Goal: Task Accomplishment & Management: Manage account settings

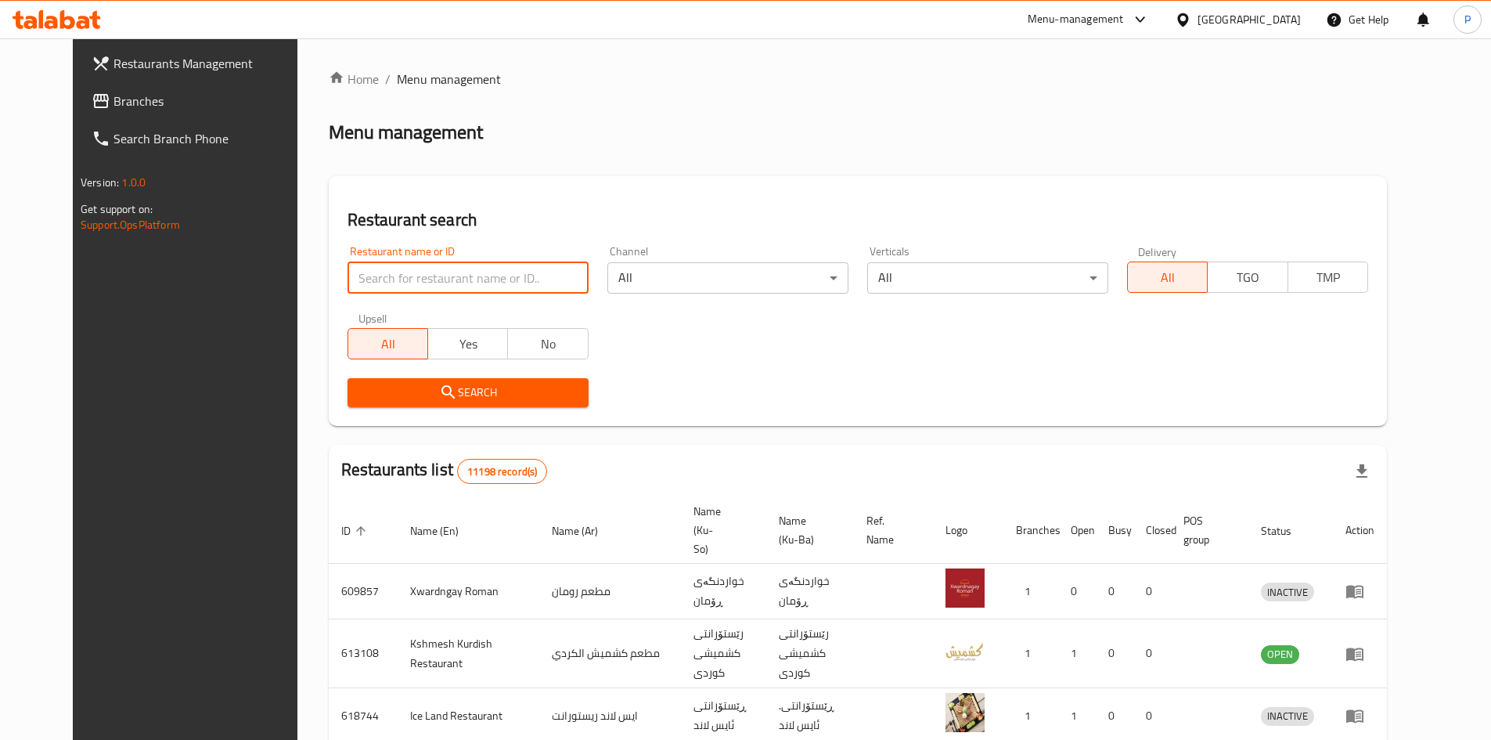
click at [408, 280] on input "search" at bounding box center [468, 277] width 241 height 31
type input "foga"
click button "Search" at bounding box center [468, 392] width 241 height 29
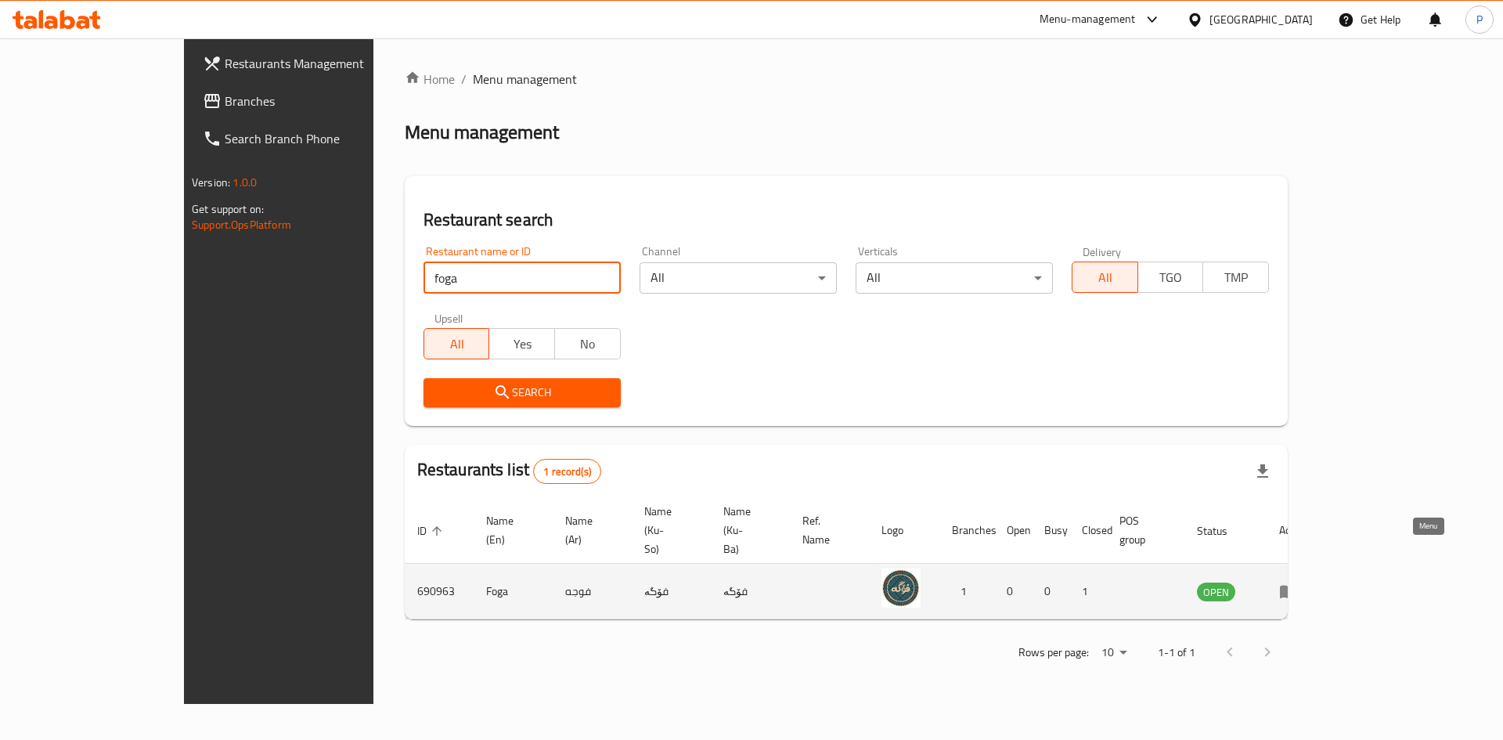
click at [1308, 582] on link "enhanced table" at bounding box center [1293, 591] width 29 height 19
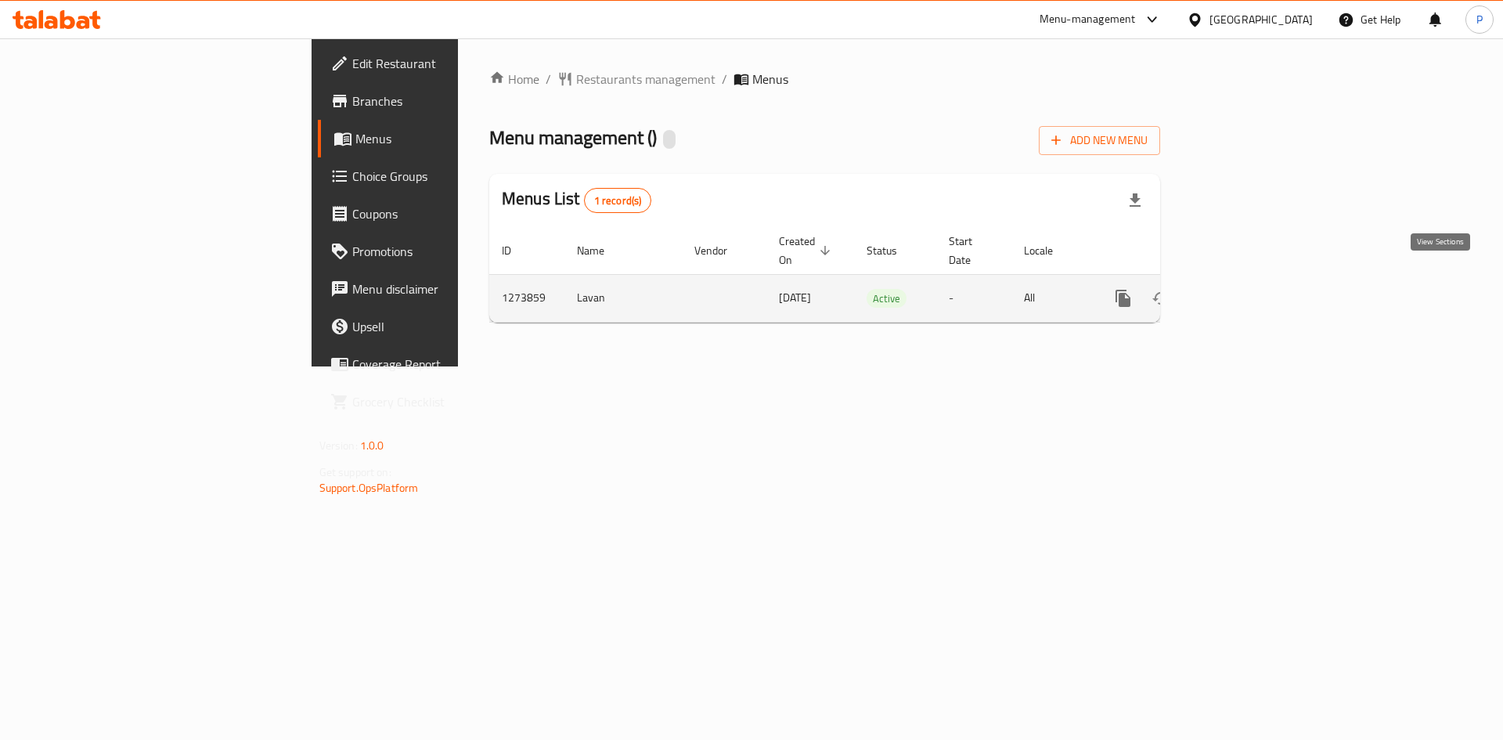
click at [1245, 289] on icon "enhanced table" at bounding box center [1235, 298] width 19 height 19
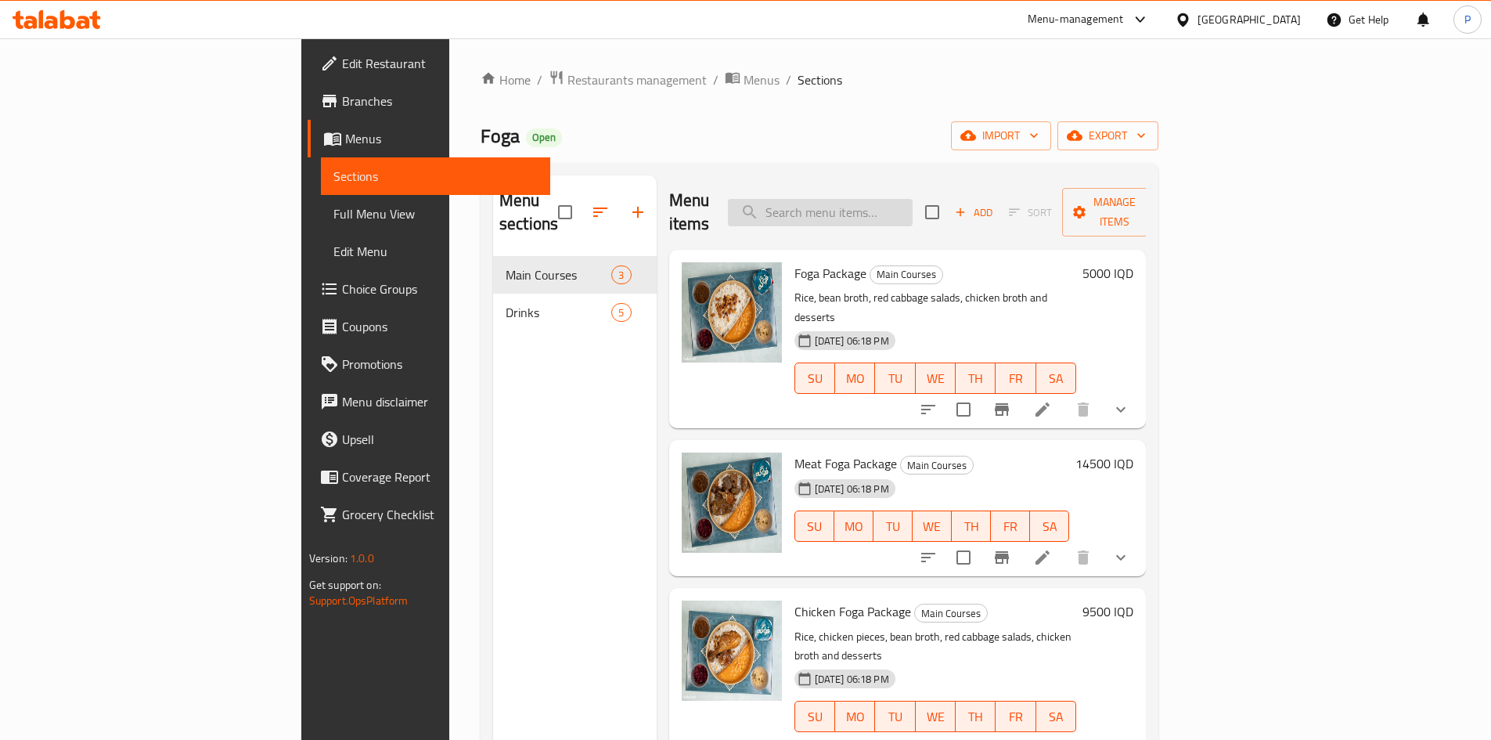
click at [913, 206] on input "search" at bounding box center [820, 212] width 185 height 27
click at [1052, 548] on icon at bounding box center [1042, 557] width 19 height 19
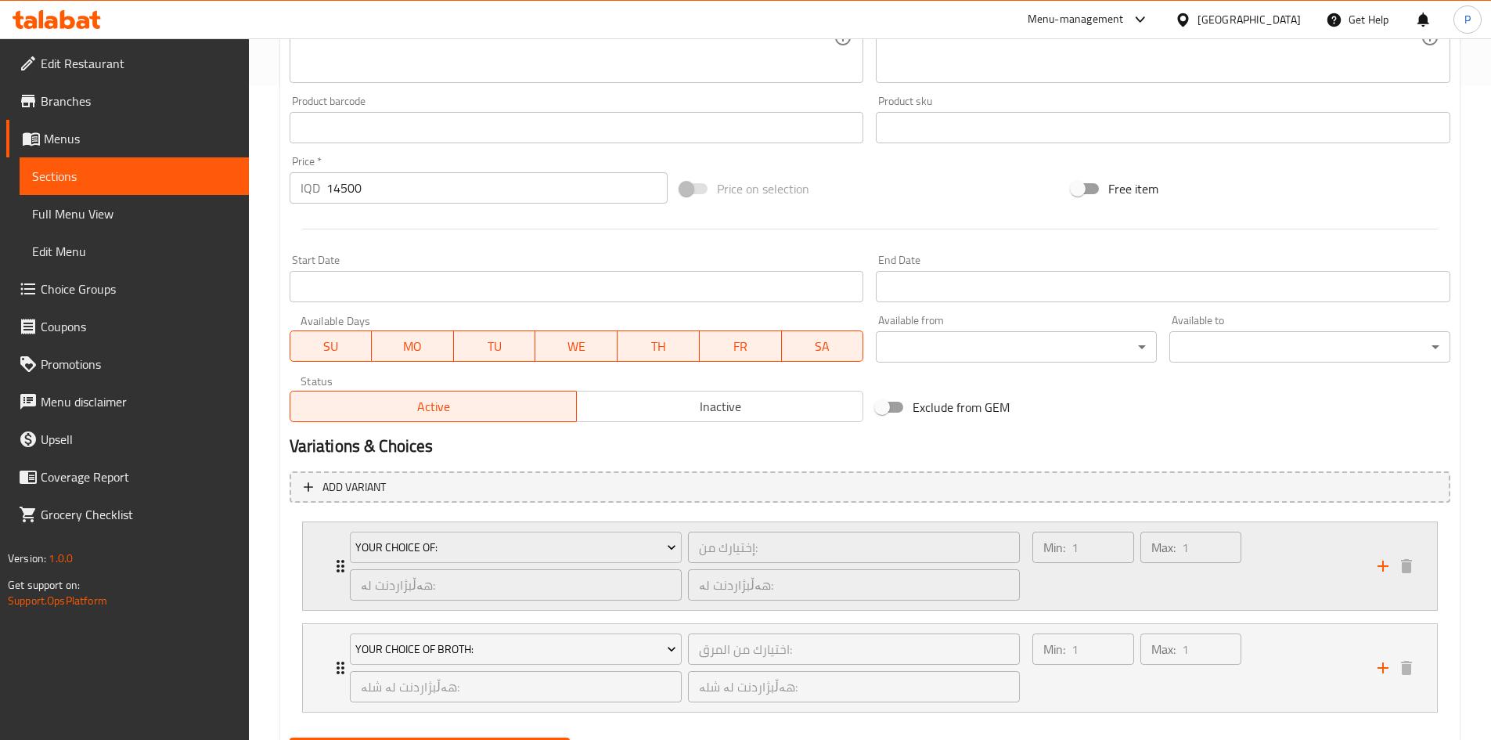
scroll to position [734, 0]
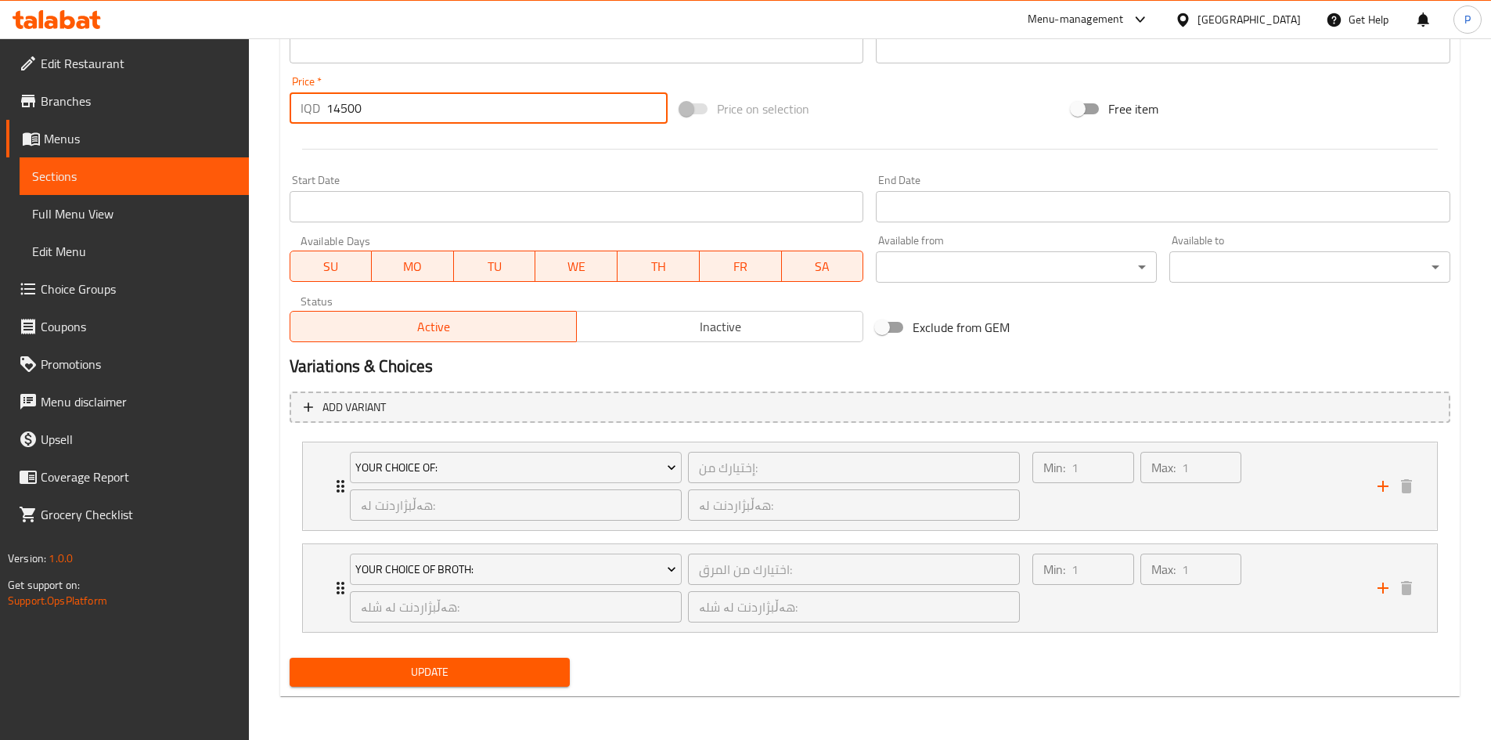
drag, startPoint x: 338, startPoint y: 109, endPoint x: 330, endPoint y: 108, distance: 7.9
click at [330, 108] on input "14500" at bounding box center [497, 107] width 342 height 31
type input "15500"
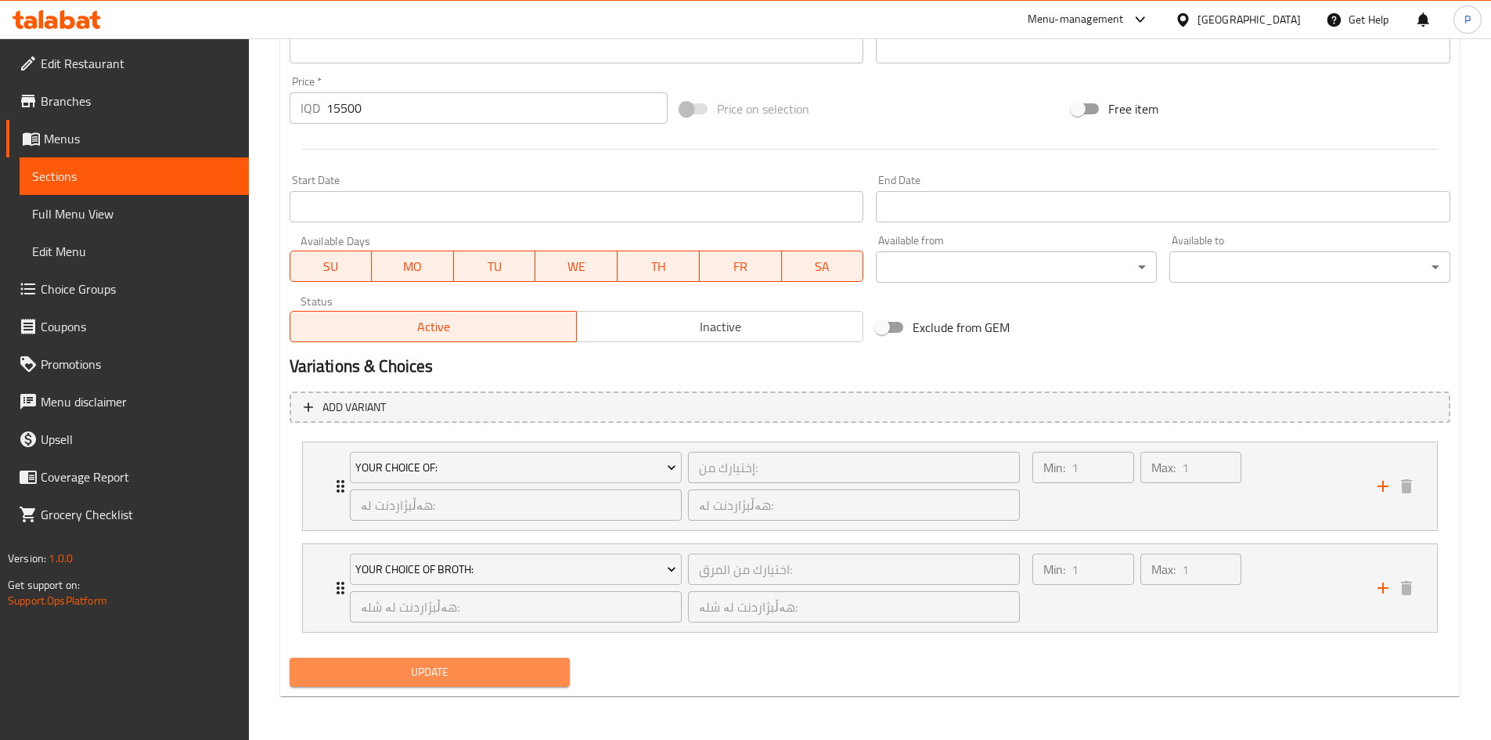
click at [453, 674] on span "Update" at bounding box center [430, 672] width 256 height 20
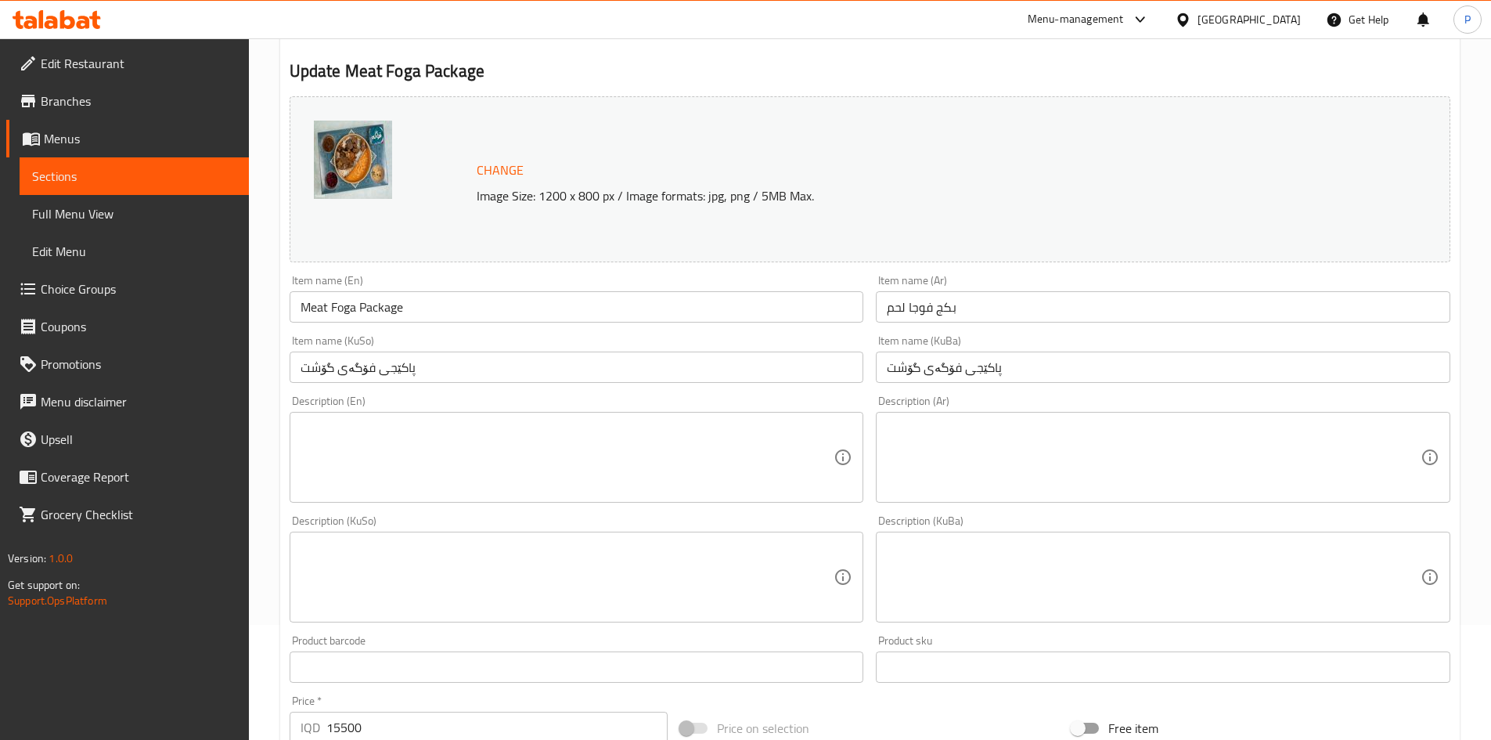
scroll to position [0, 0]
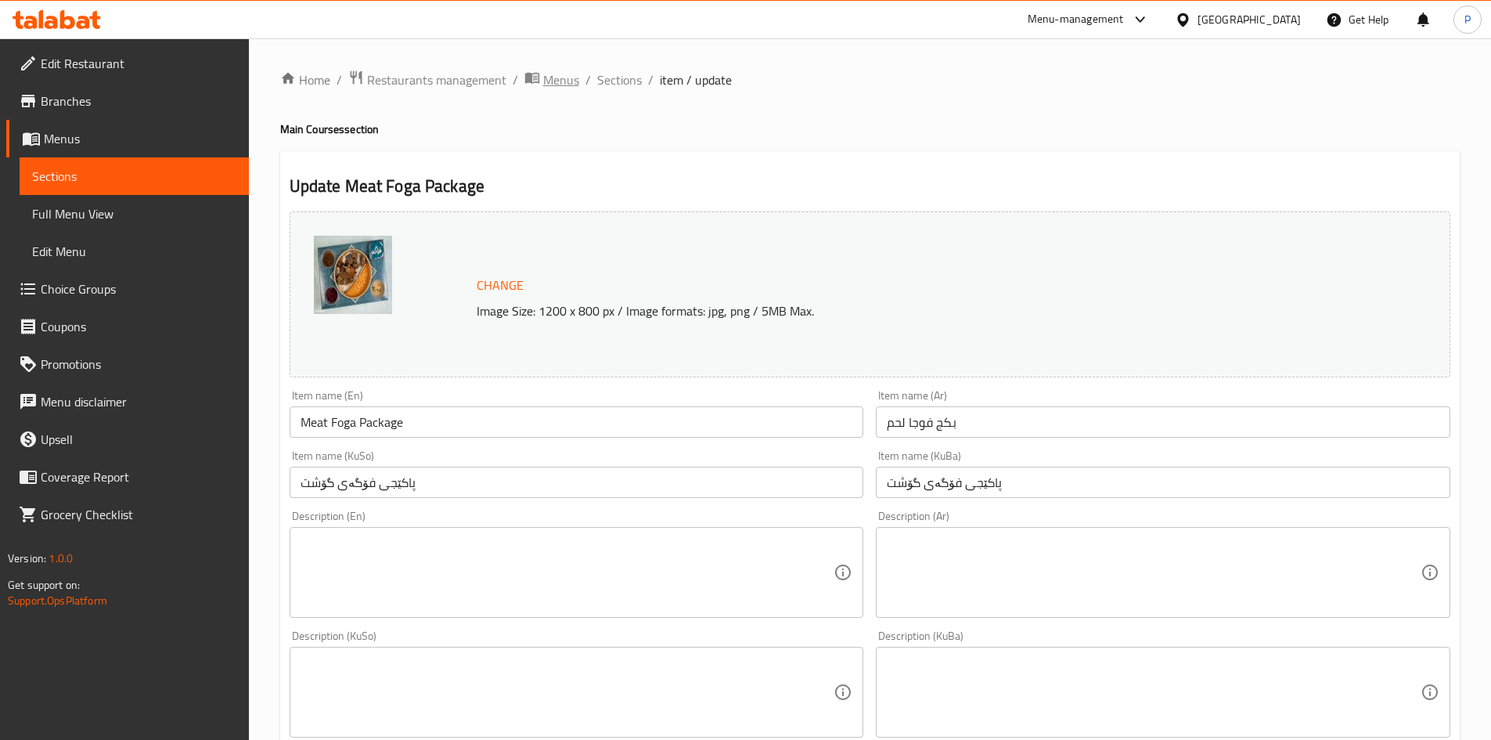
click at [563, 77] on span "Menus" at bounding box center [561, 79] width 36 height 19
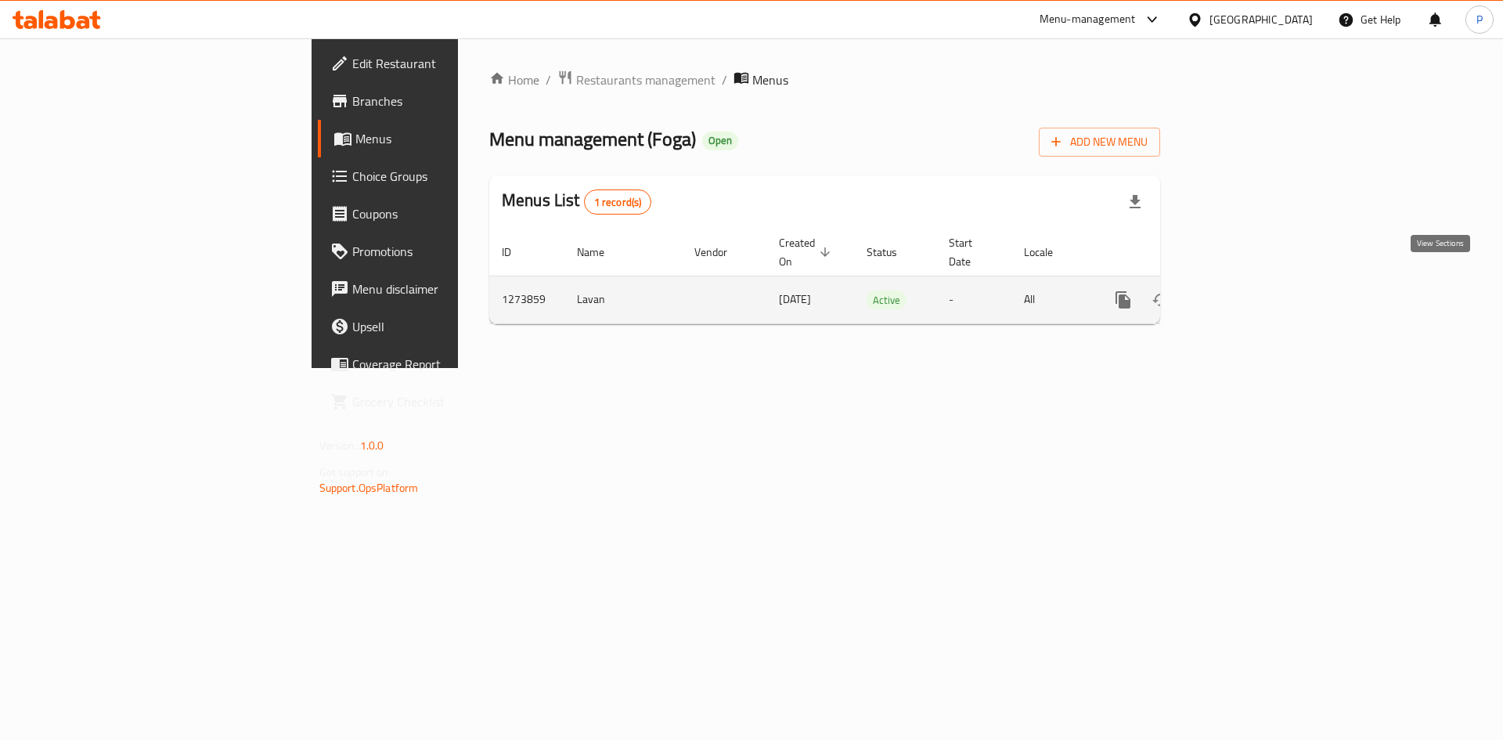
click at [1245, 290] on icon "enhanced table" at bounding box center [1235, 299] width 19 height 19
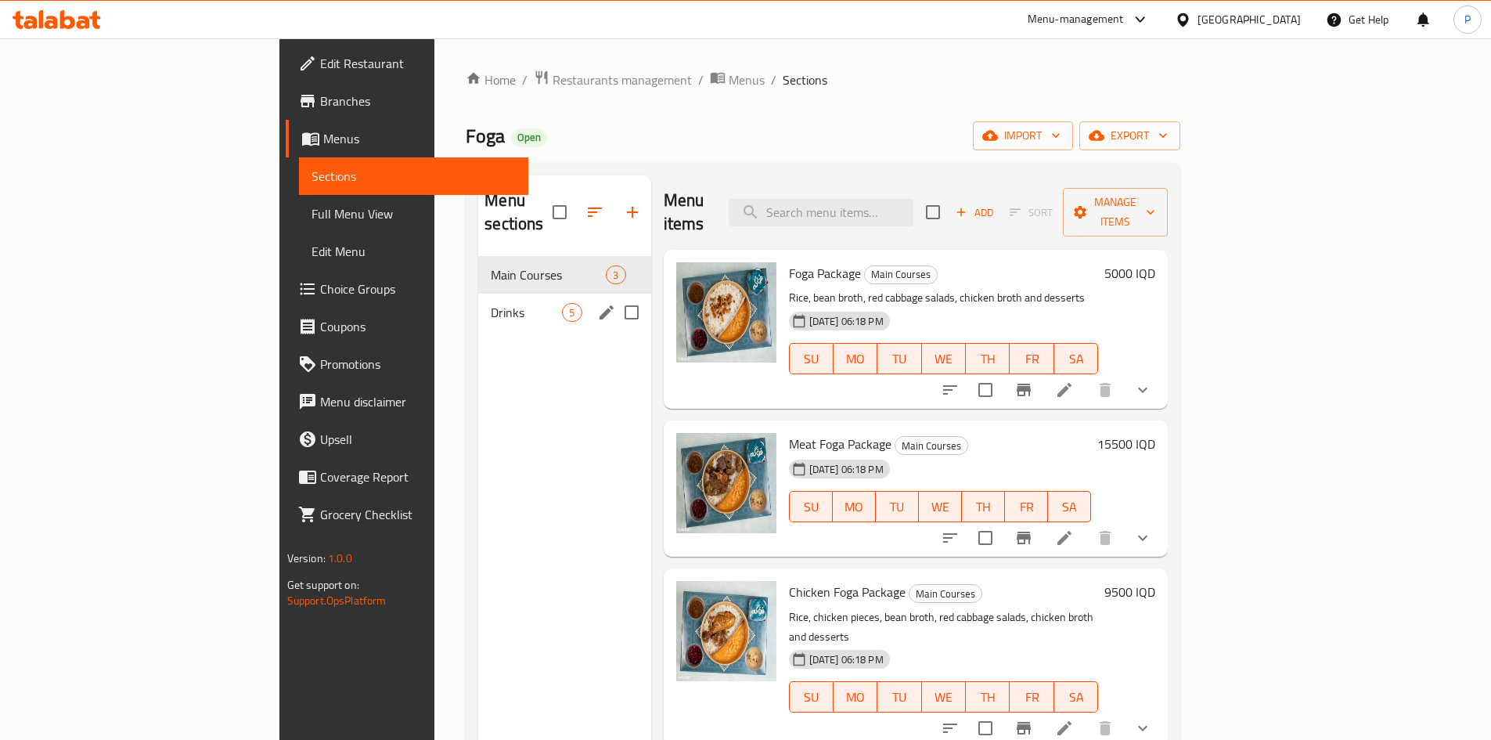
click at [491, 303] on span "Drinks" at bounding box center [526, 312] width 71 height 19
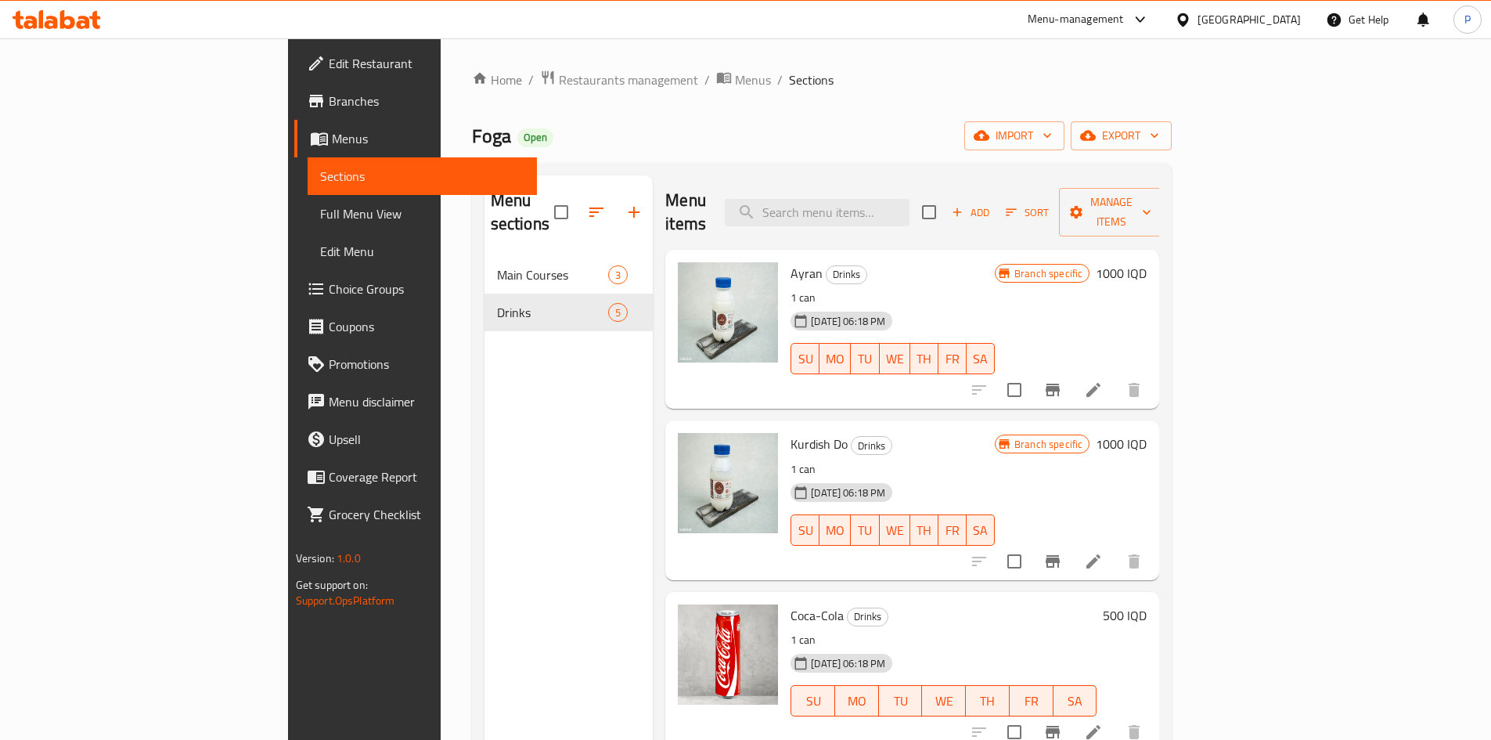
click at [1124, 23] on div "Menu-management" at bounding box center [1076, 19] width 96 height 19
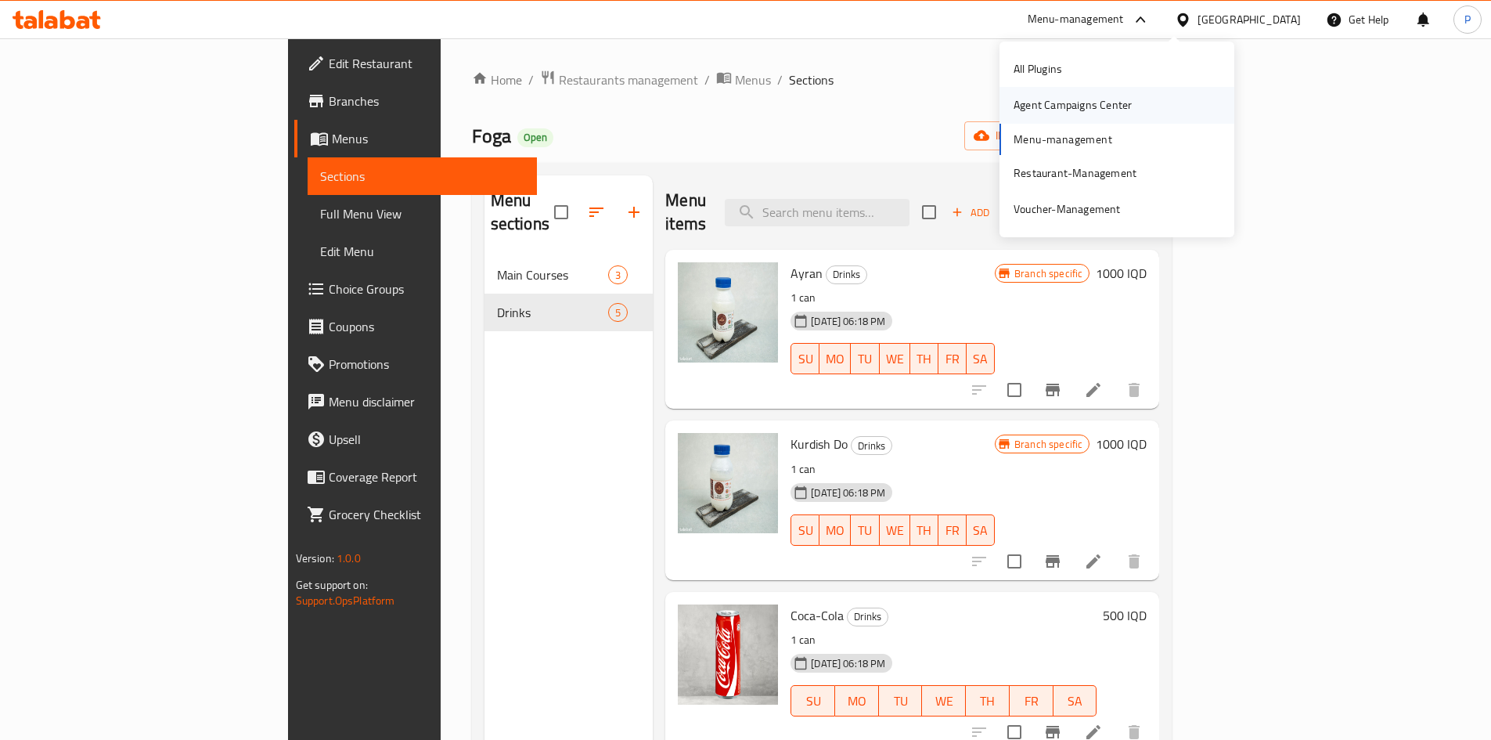
click at [1090, 100] on div "Agent Campaigns Center" at bounding box center [1073, 104] width 118 height 17
